Goal: Obtain resource: Obtain resource

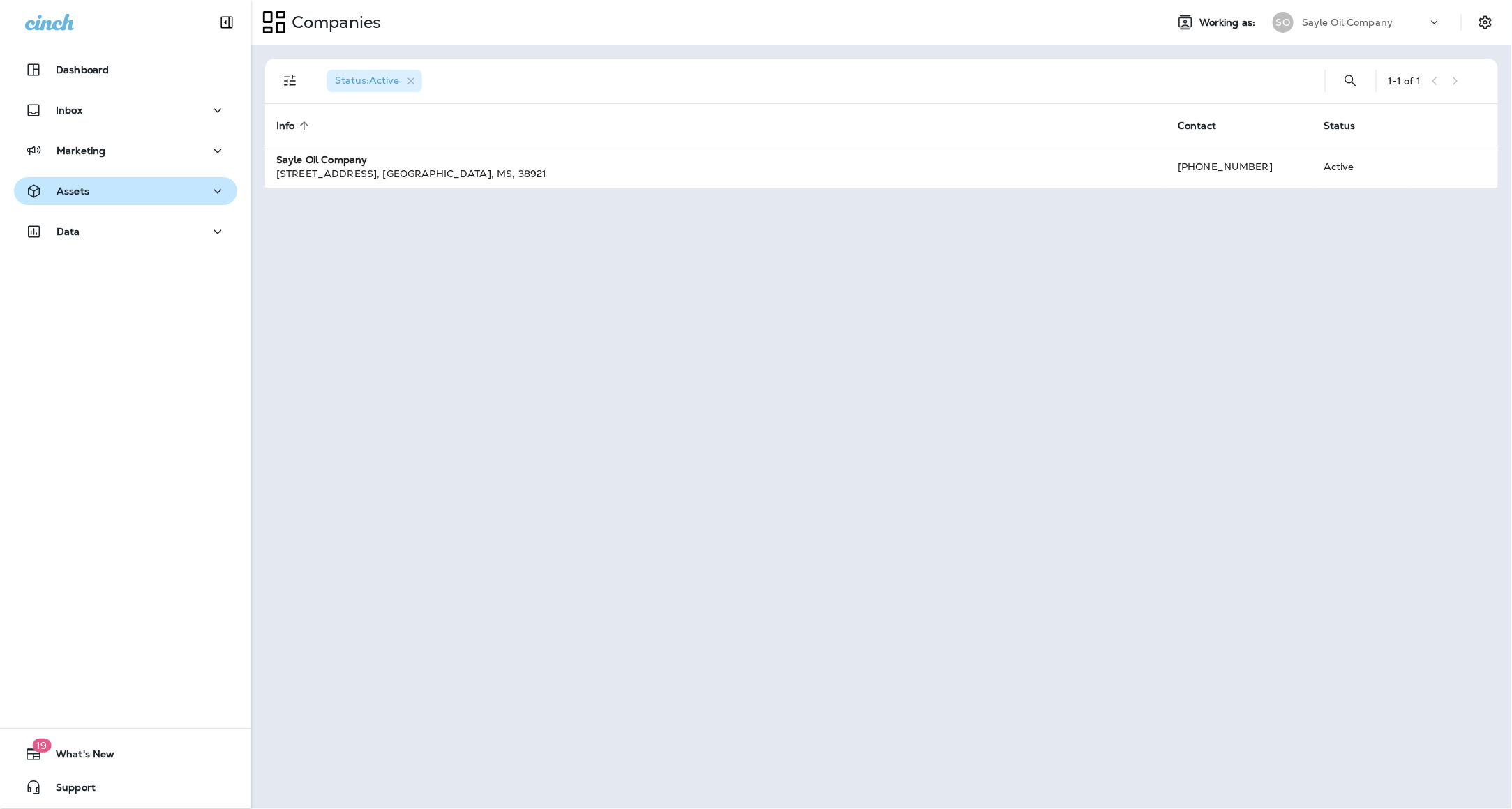
click at [117, 187] on div "Assets" at bounding box center [126, 192] width 201 height 18
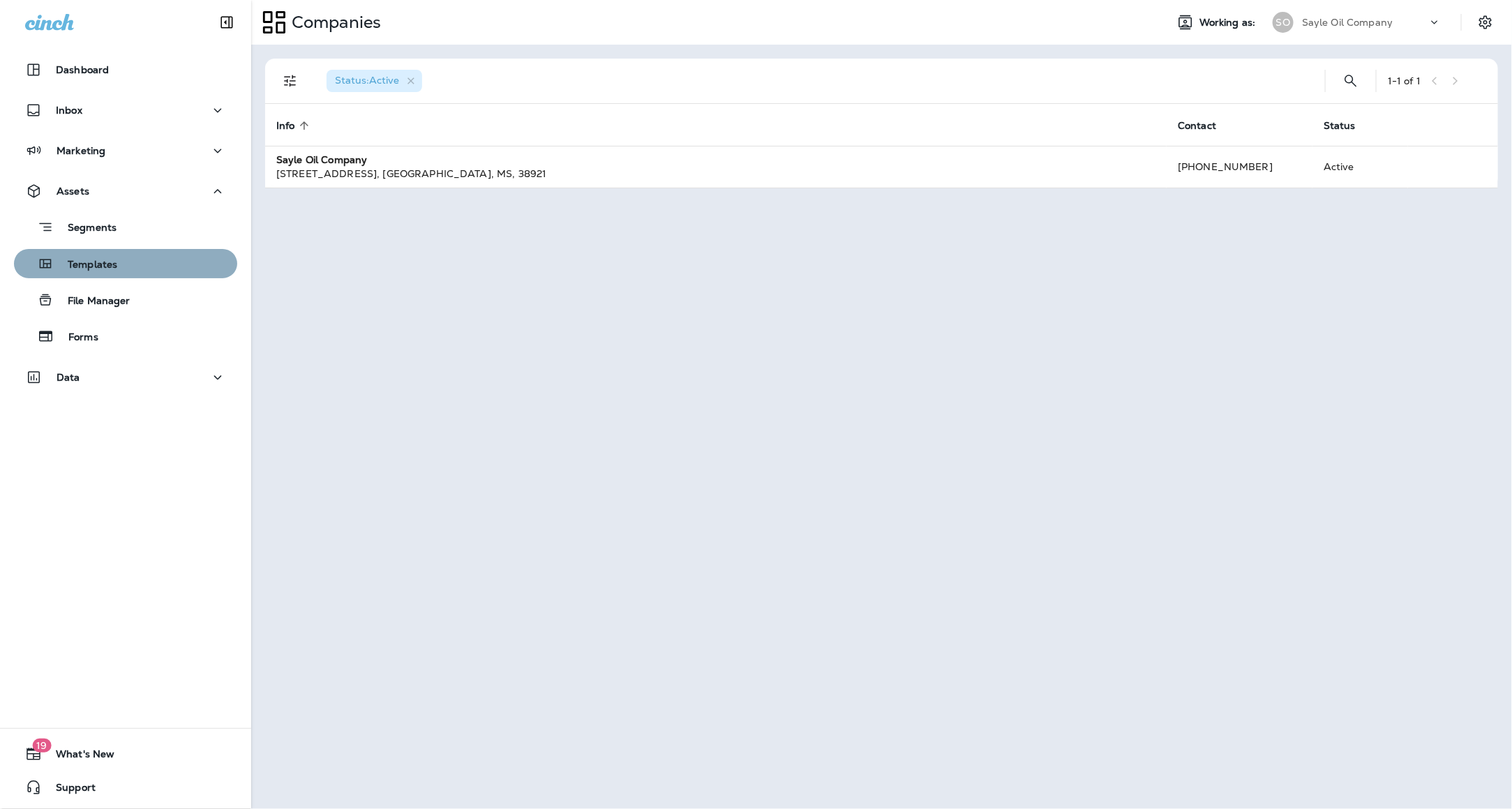
click at [114, 272] on p "Templates" at bounding box center [85, 266] width 63 height 14
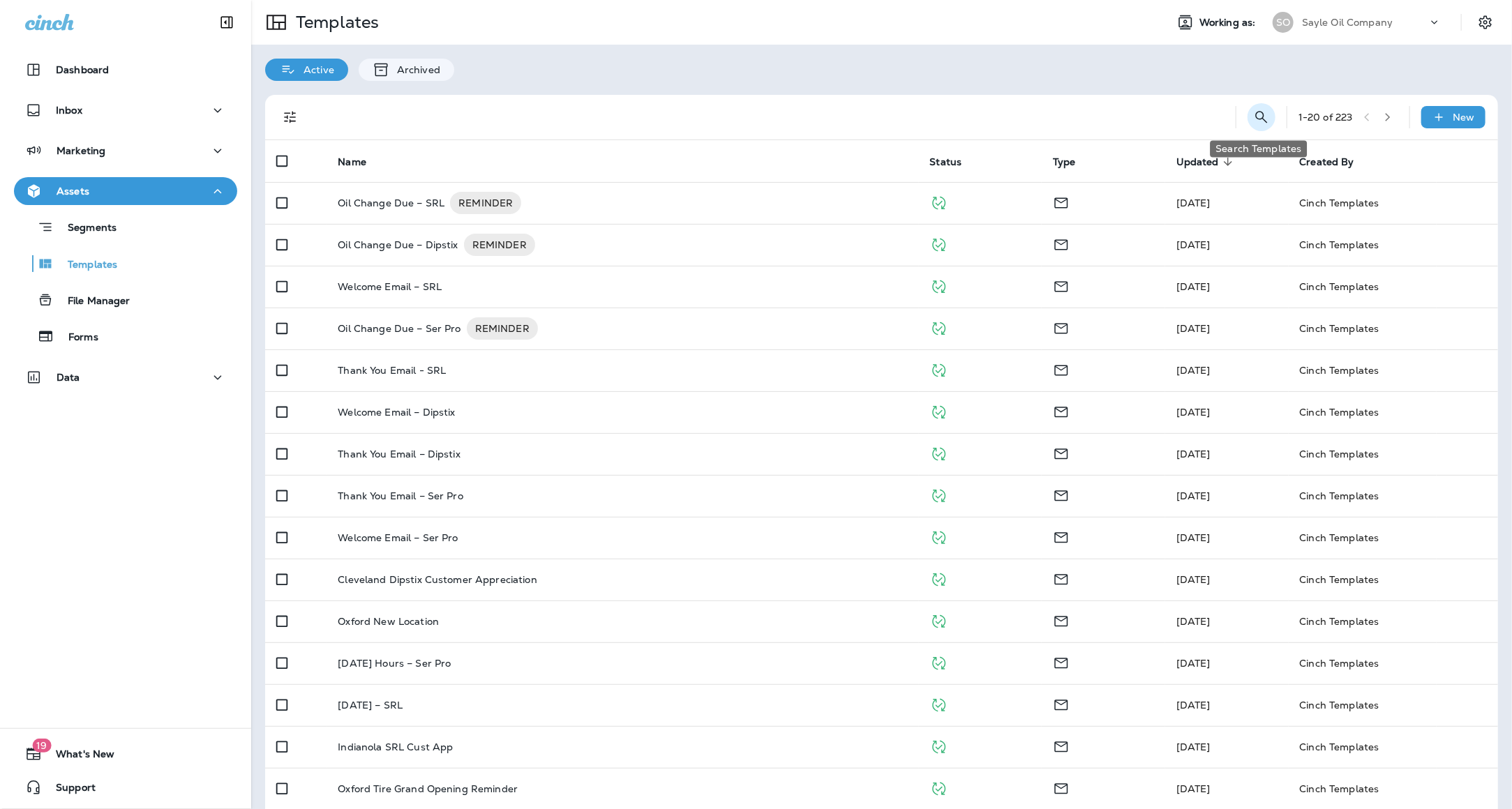
click at [1259, 115] on icon "Search Templates" at bounding box center [1261, 117] width 17 height 17
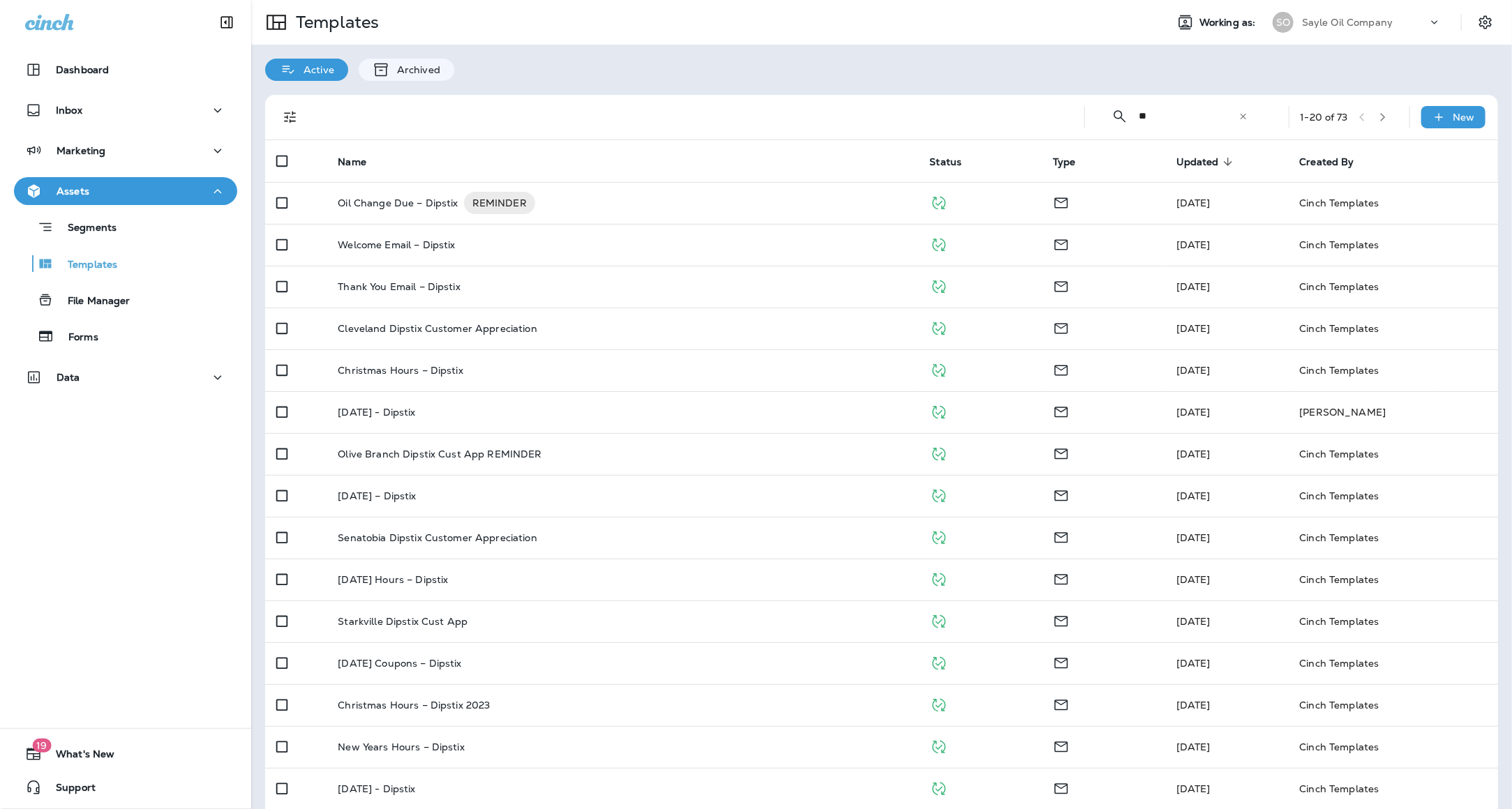
type input "*"
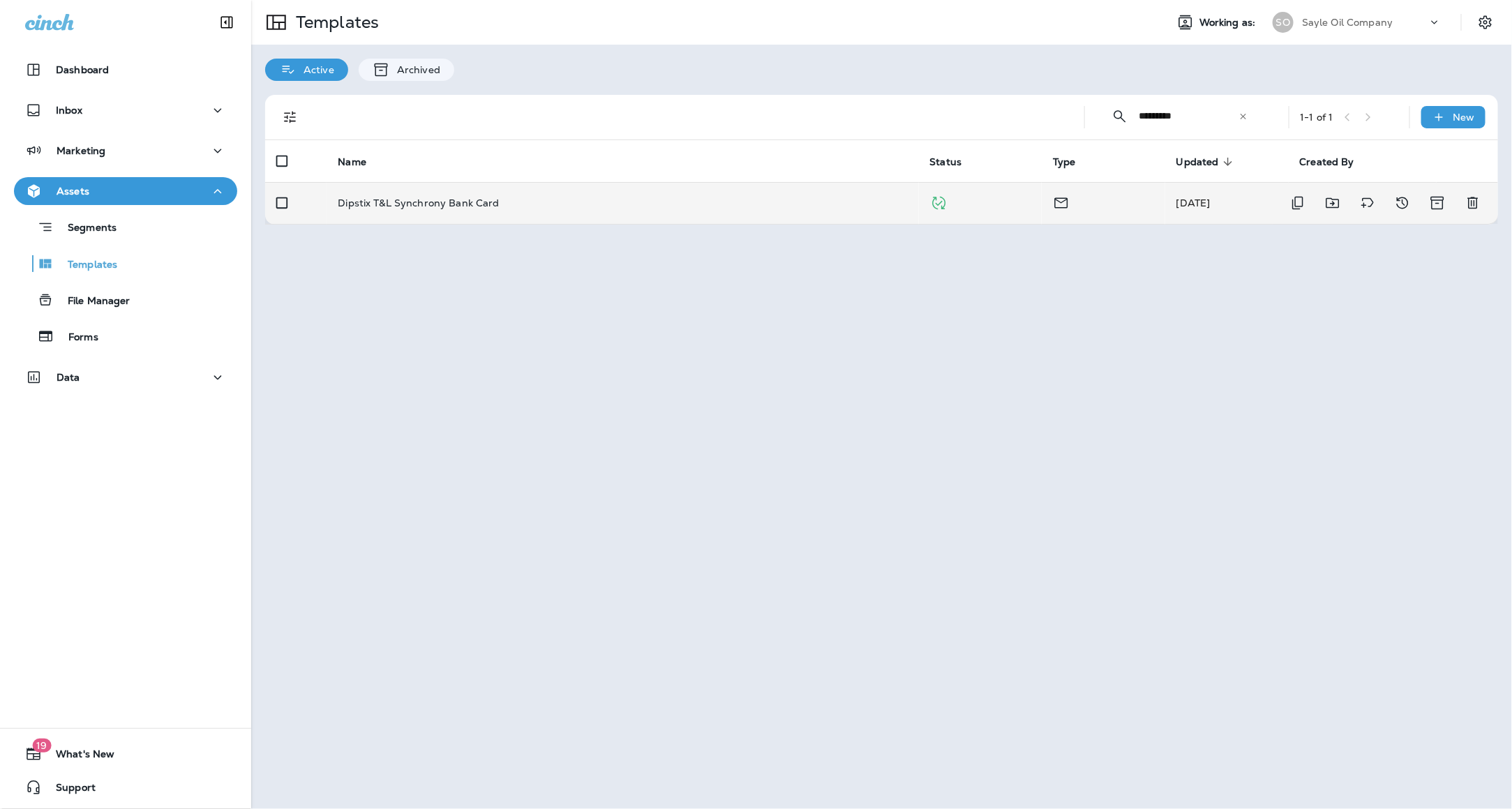
type input "*********"
click at [381, 215] on td "Dipstix T&L Synchrony Bank Card" at bounding box center [622, 202] width 592 height 42
